Goal: Task Accomplishment & Management: Manage account settings

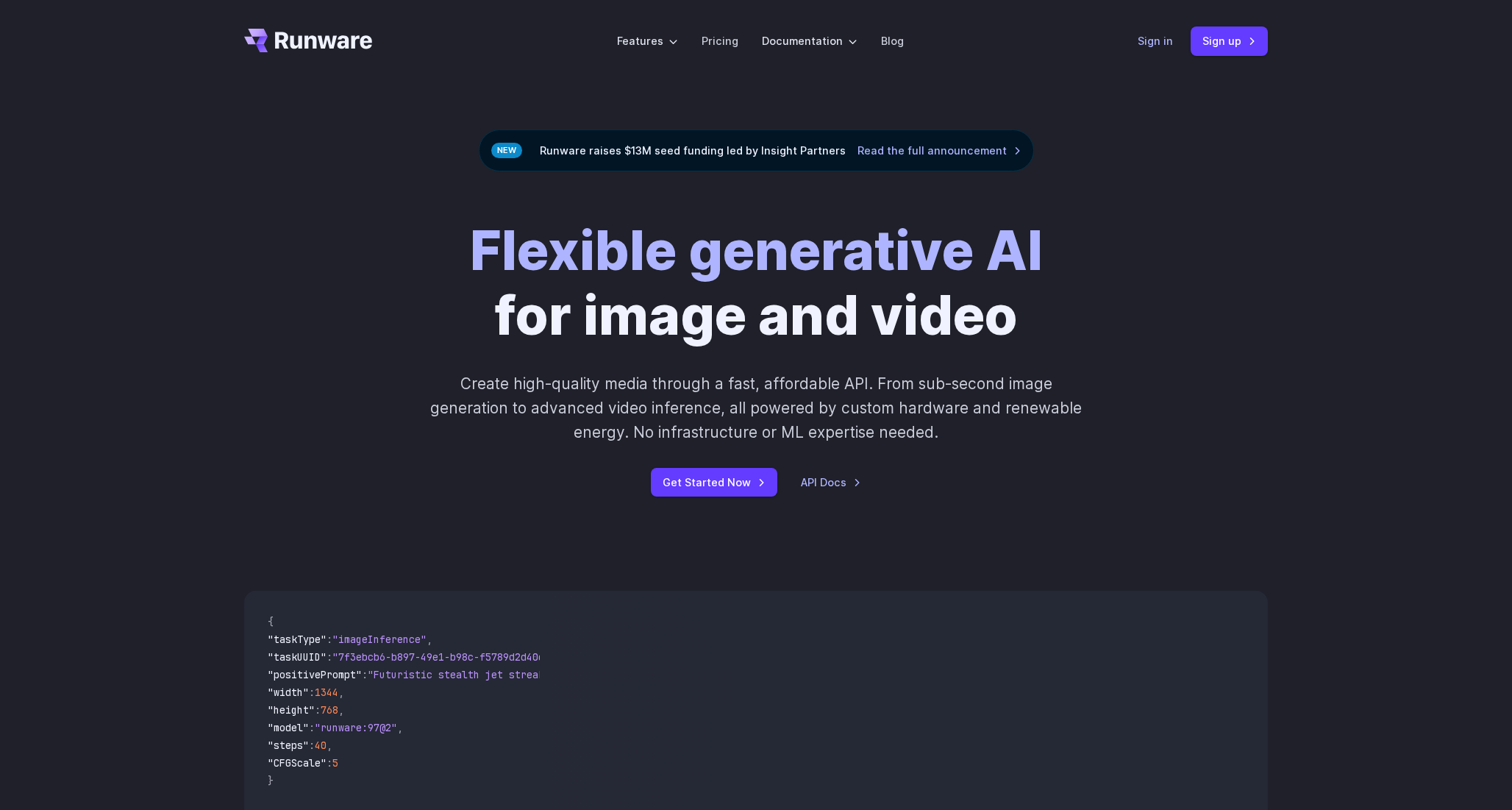
click at [1156, 41] on link "Sign in" at bounding box center [1155, 41] width 36 height 17
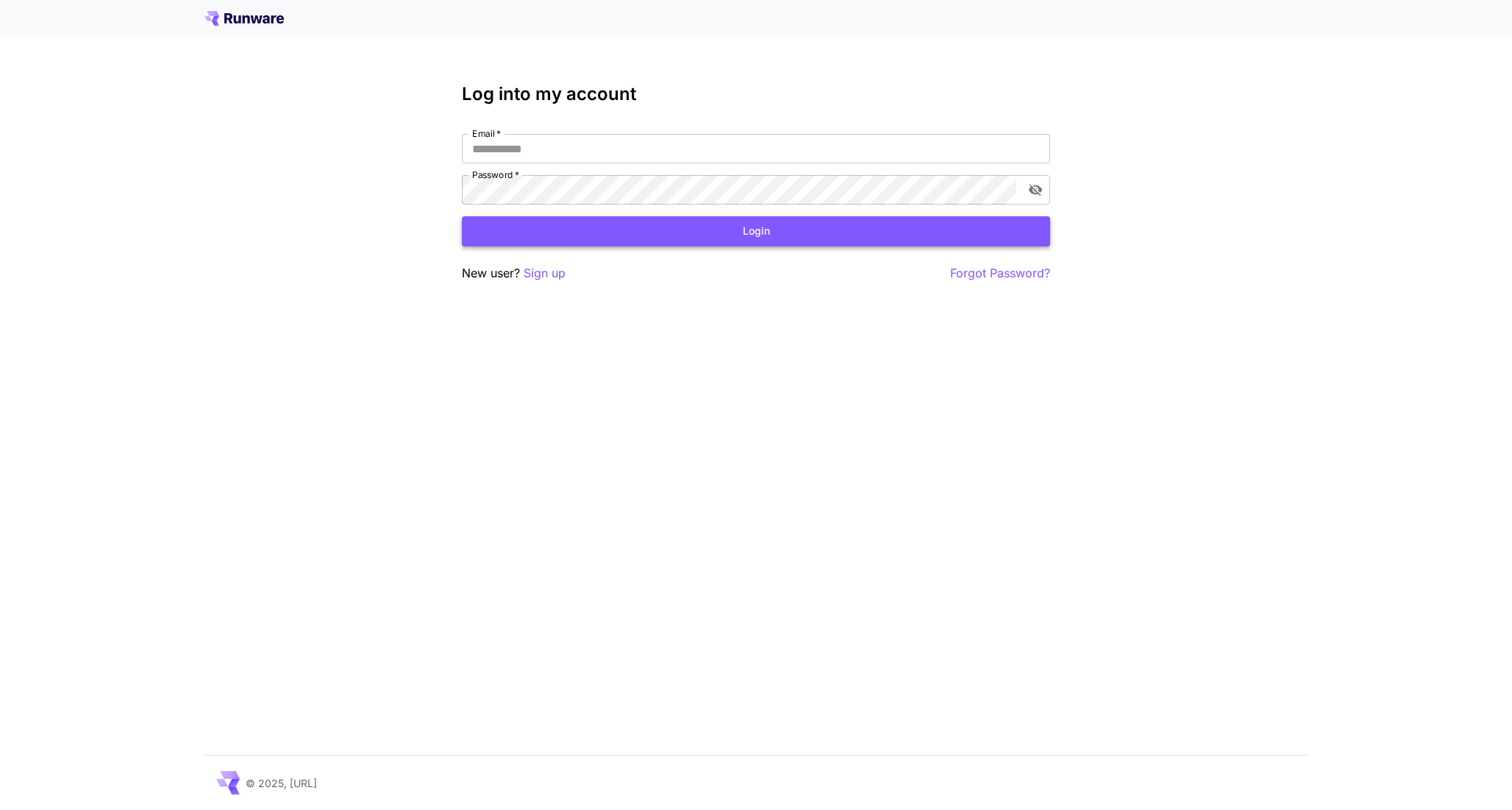
type input "**********"
click at [662, 225] on button "Login" at bounding box center [755, 232] width 588 height 30
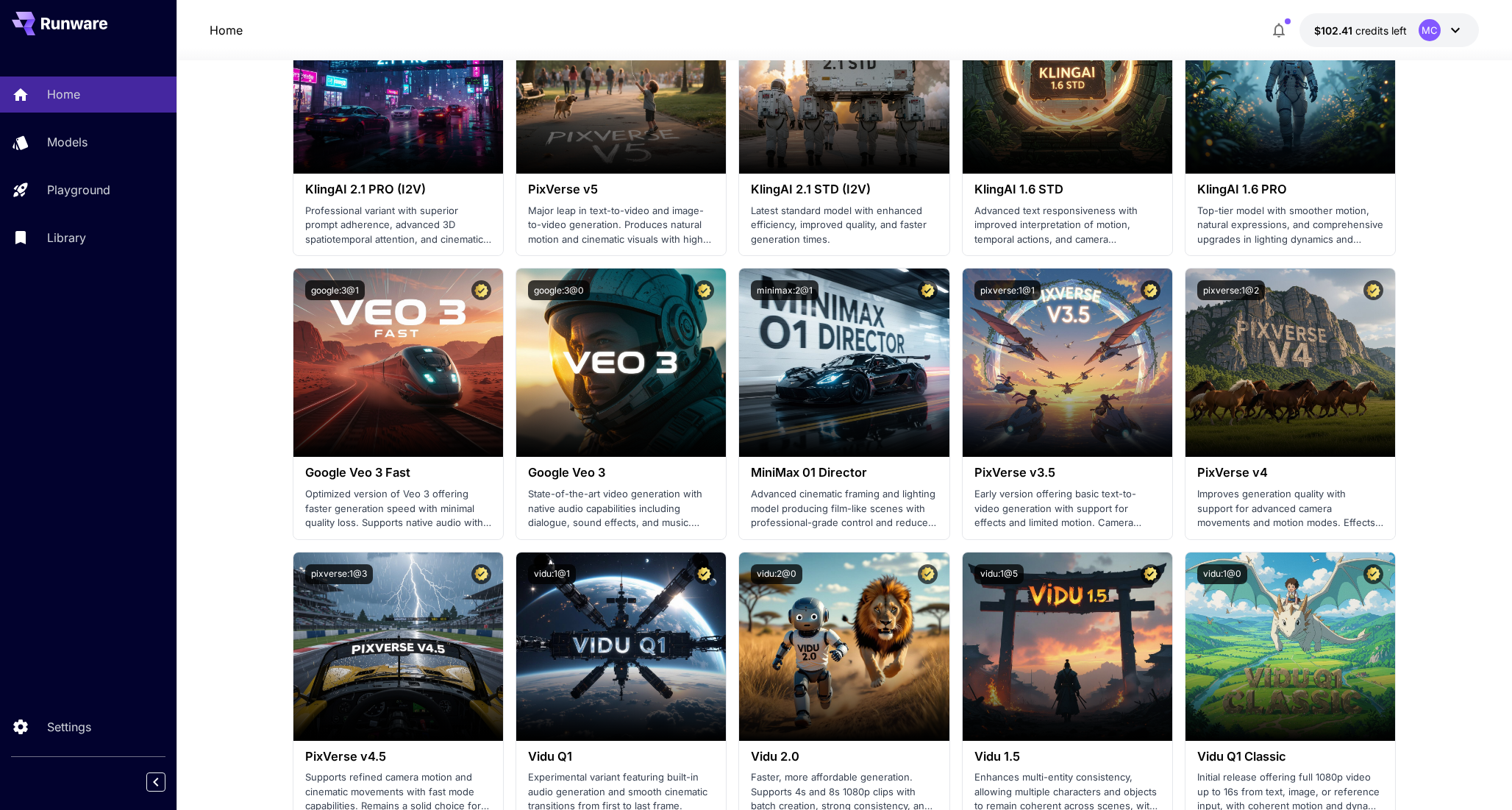
scroll to position [824, 0]
